Goal: Task Accomplishment & Management: Manage account settings

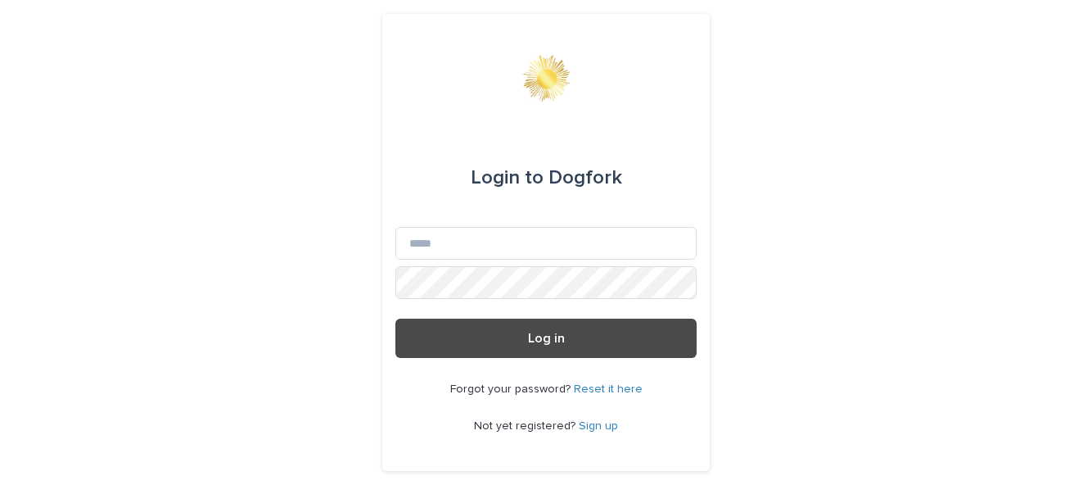
type input "**********"
click at [396, 319] on button "Log in" at bounding box center [546, 338] width 301 height 39
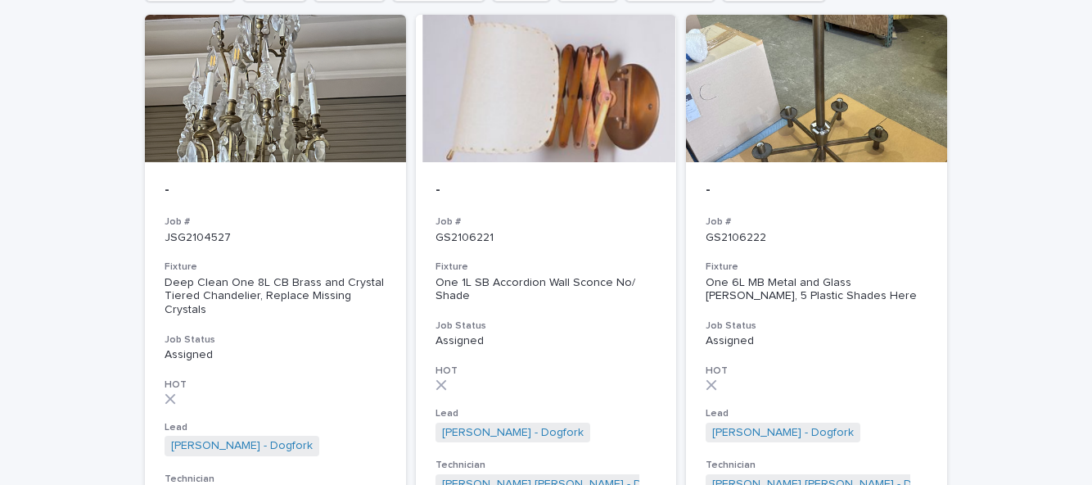
scroll to position [197, 0]
click at [822, 224] on h3 "Job #" at bounding box center [817, 221] width 222 height 13
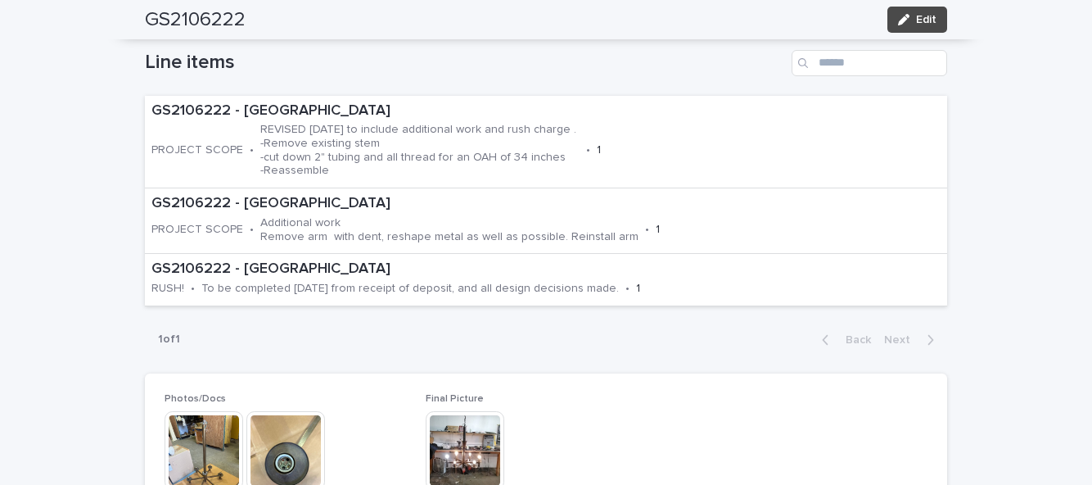
scroll to position [555, 0]
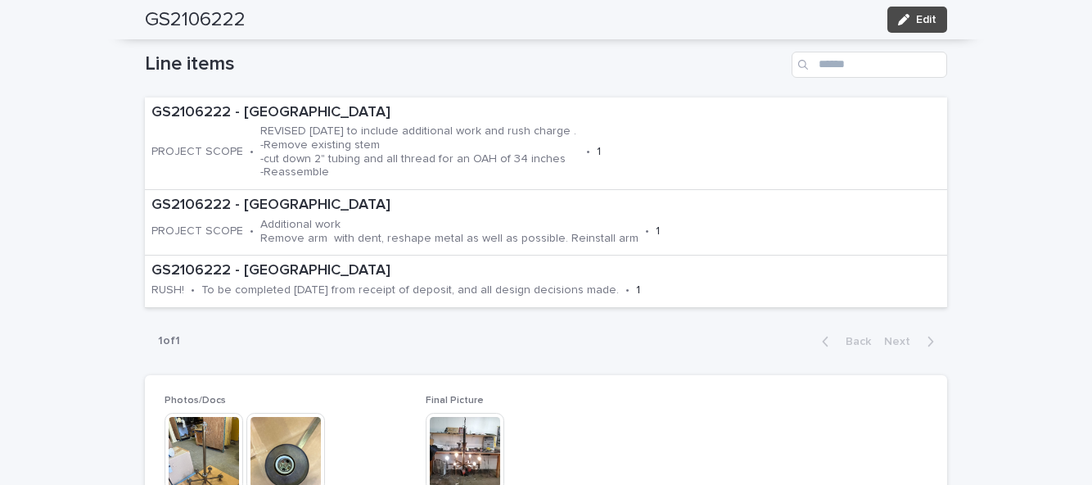
click at [925, 32] on button "Edit" at bounding box center [918, 20] width 60 height 26
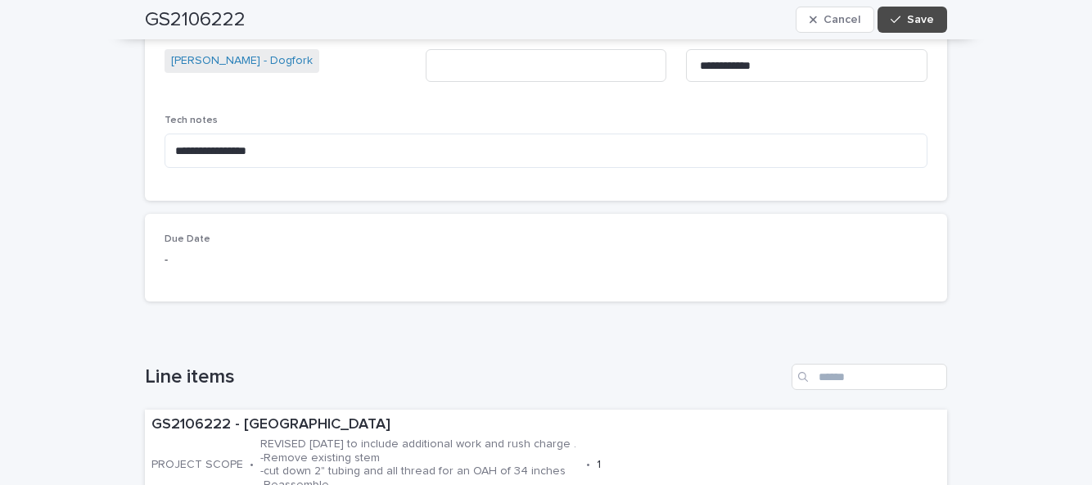
scroll to position [270, 0]
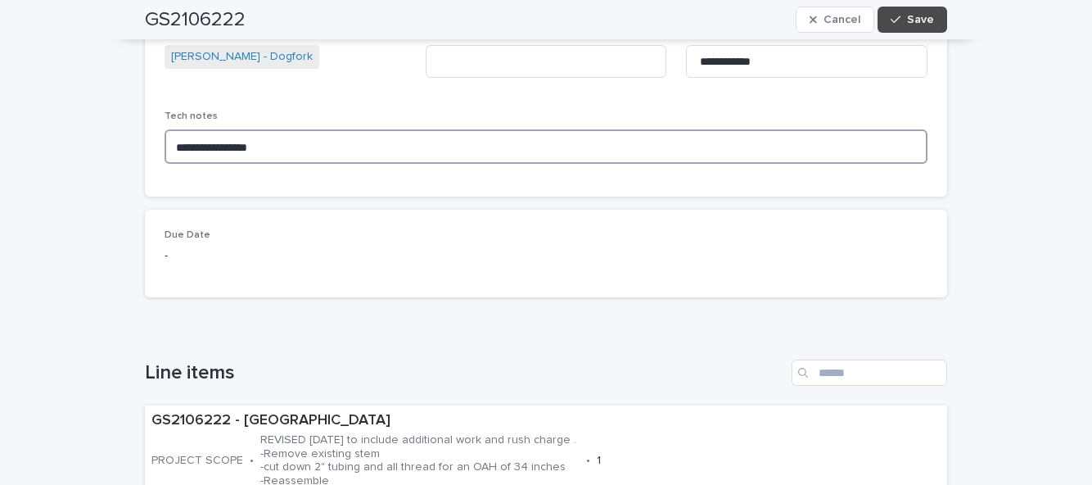
click at [353, 129] on textarea "**********" at bounding box center [546, 146] width 763 height 34
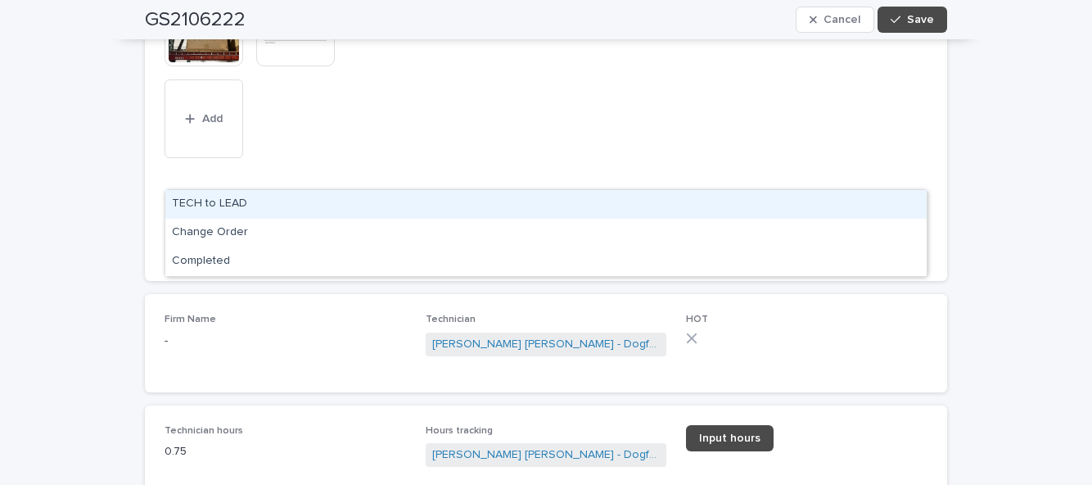
scroll to position [0, 0]
click at [768, 190] on div "Completed" at bounding box center [546, 204] width 762 height 29
type input "***"
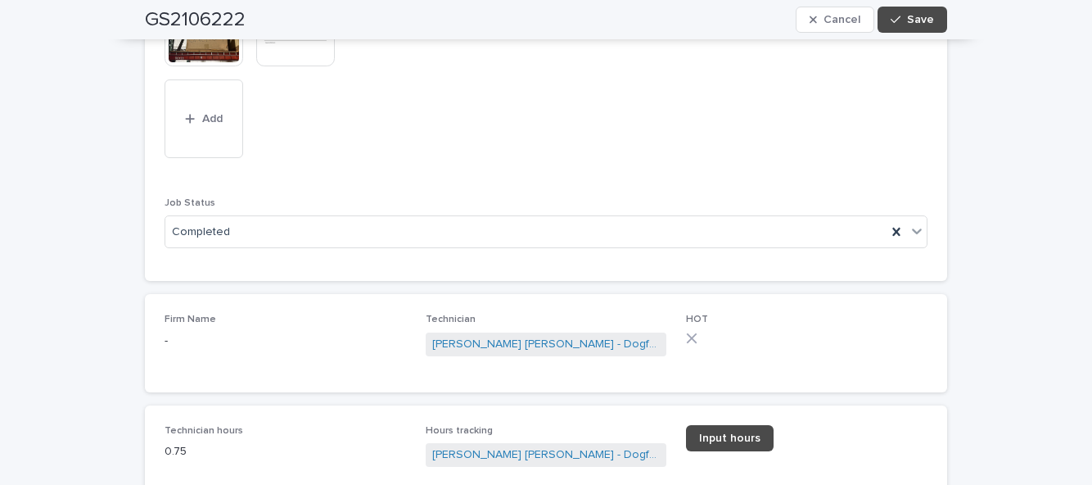
click at [929, 26] on button "Save" at bounding box center [913, 20] width 70 height 26
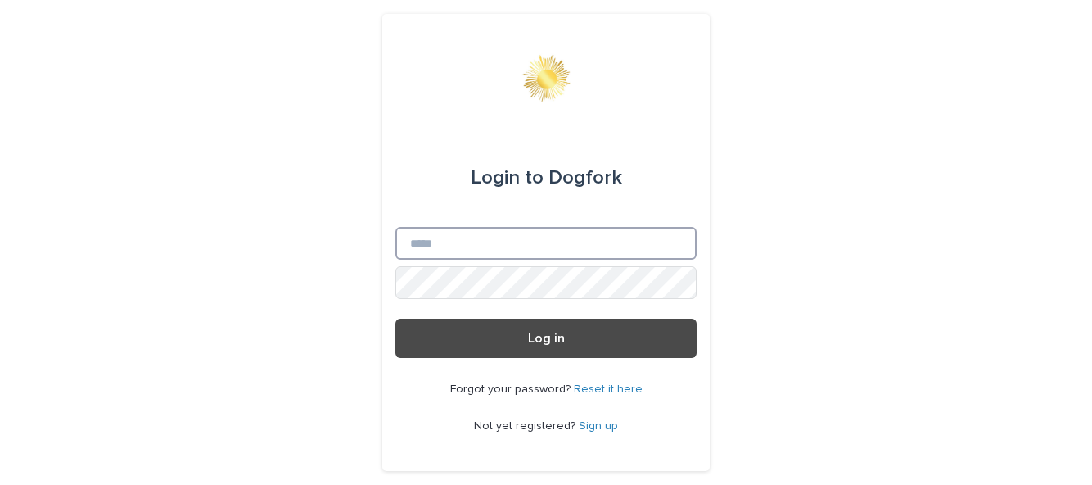
click at [555, 260] on input "Email" at bounding box center [546, 243] width 301 height 33
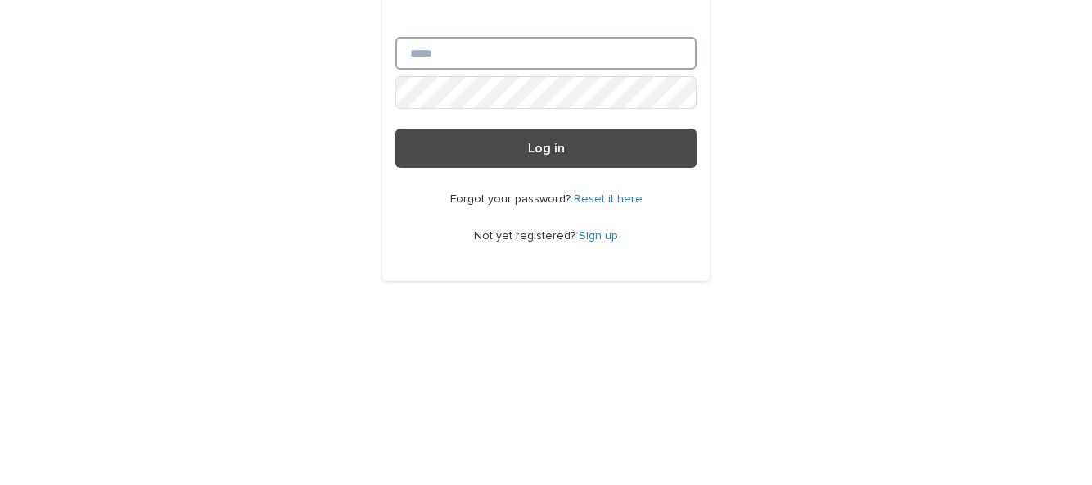
click at [601, 260] on input "Email" at bounding box center [546, 243] width 301 height 33
type input "**********"
click at [396, 319] on button "Log in" at bounding box center [546, 338] width 301 height 39
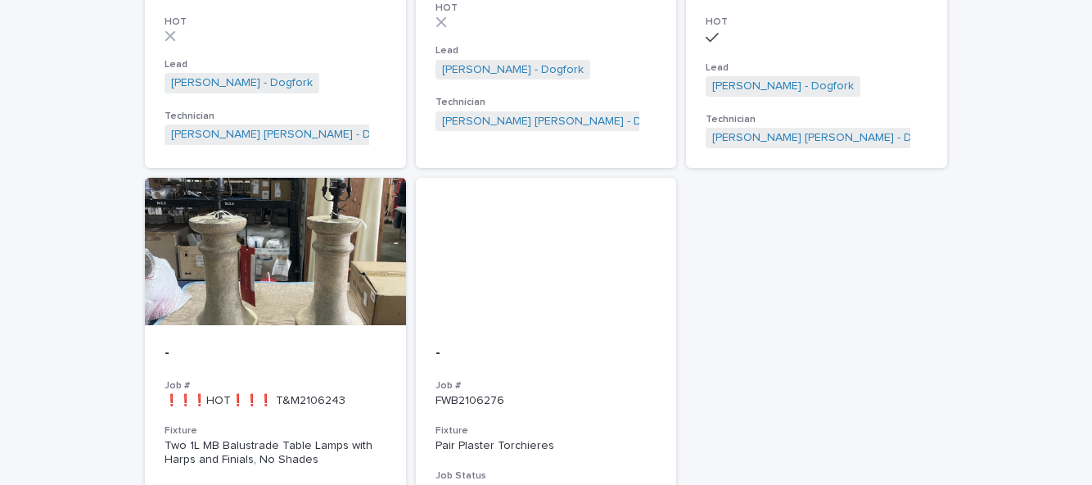
scroll to position [560, 0]
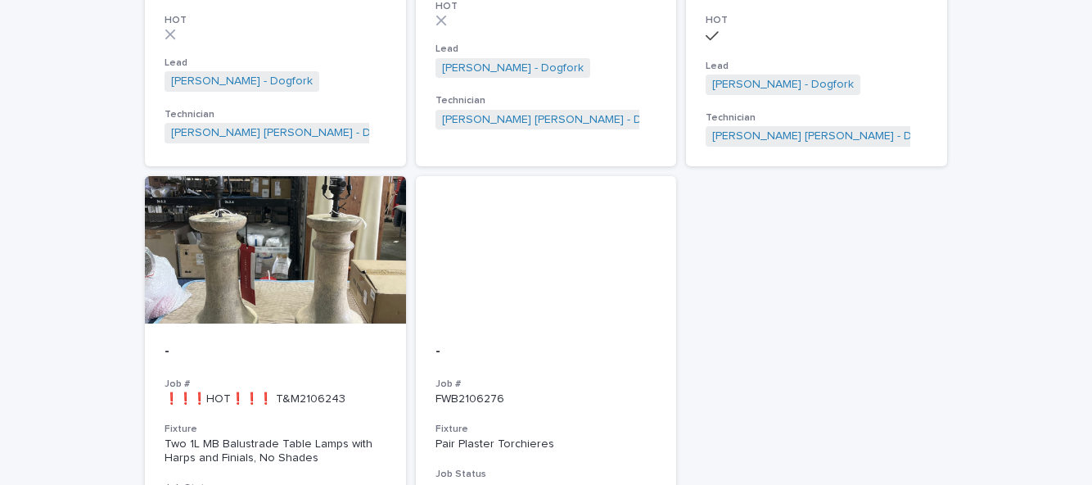
click at [578, 323] on div "- Job # FWB2106276 Fixture Pair Plaster Torchieres Job Status Assigned HOT Lead…" at bounding box center [546, 492] width 261 height 338
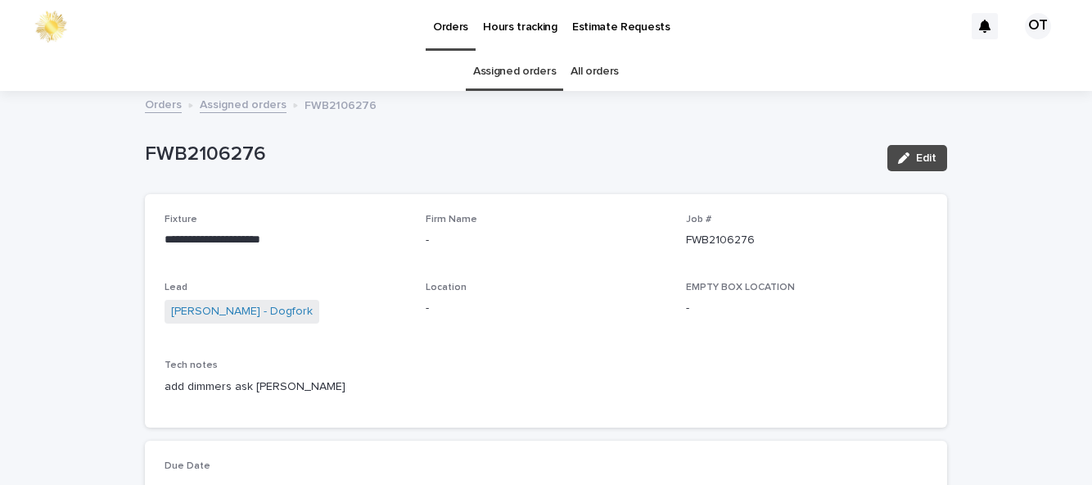
click at [531, 52] on link "Assigned orders" at bounding box center [514, 71] width 83 height 38
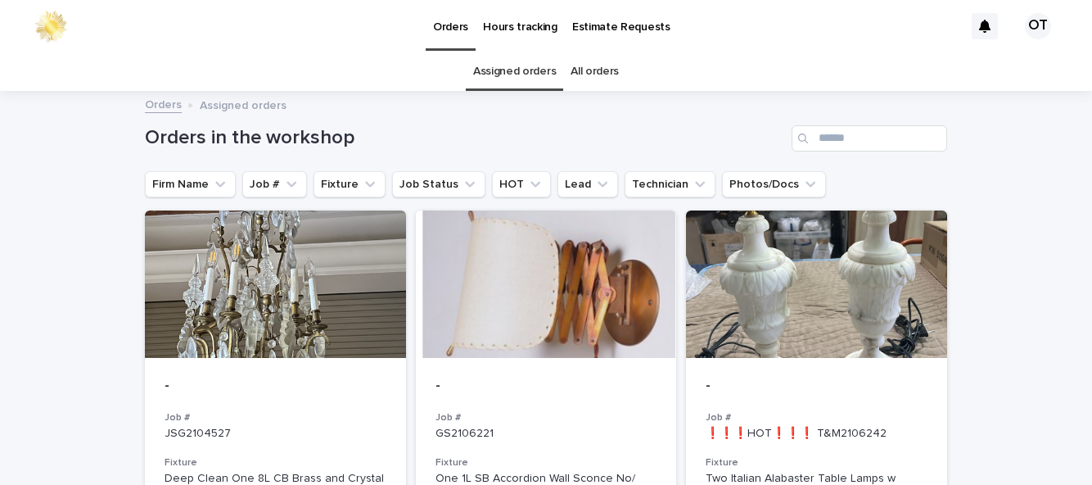
click at [844, 247] on div at bounding box center [816, 283] width 261 height 147
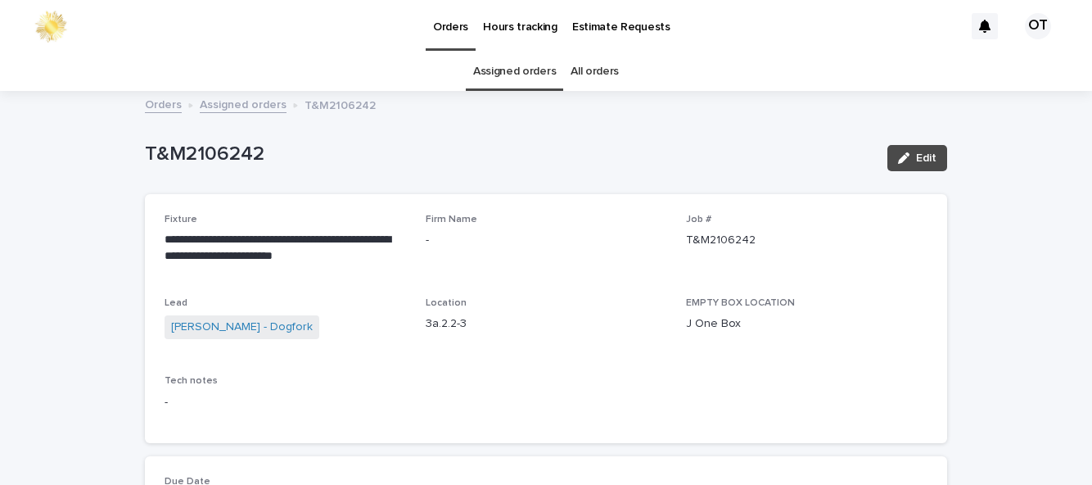
click at [540, 69] on link "Assigned orders" at bounding box center [514, 71] width 83 height 38
